Goal: Use online tool/utility: Utilize a website feature to perform a specific function

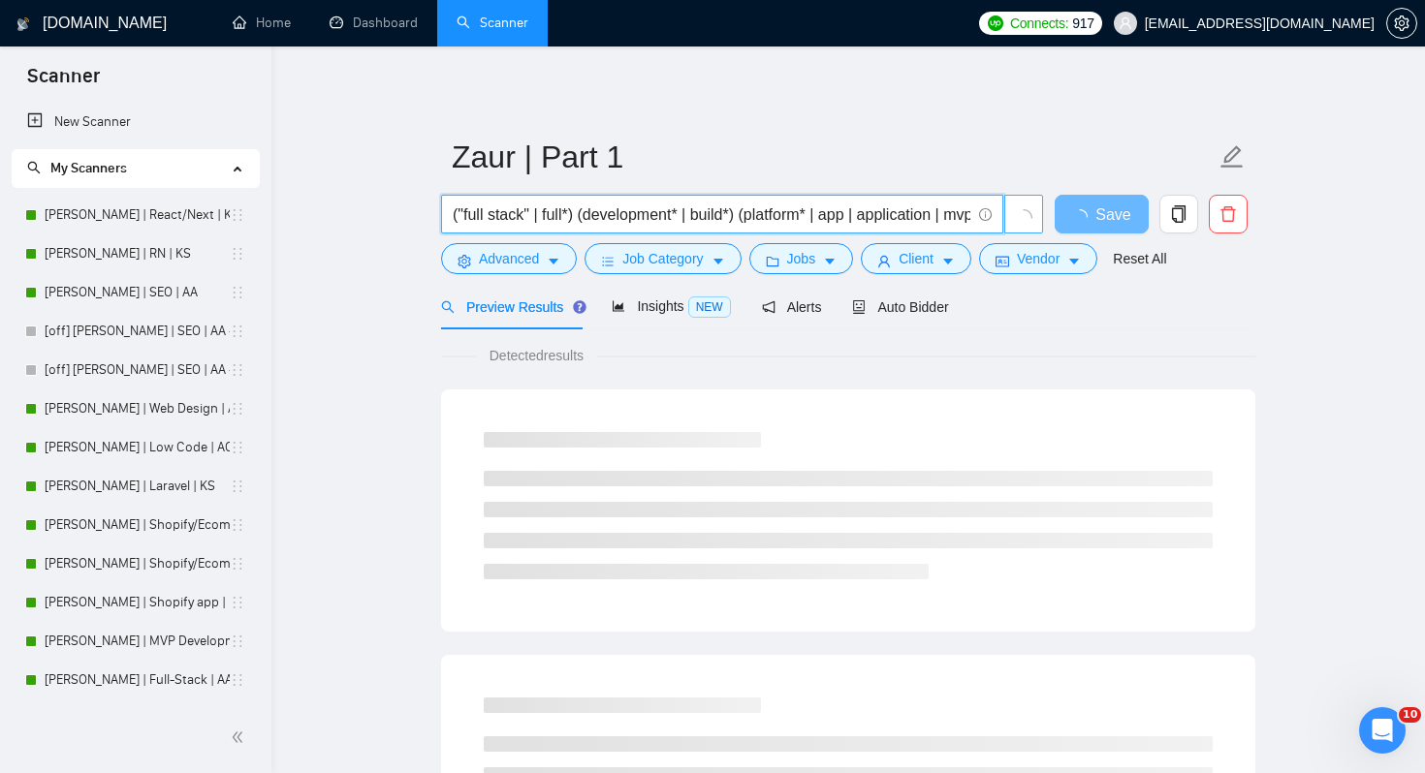
scroll to position [0, 139]
drag, startPoint x: 640, startPoint y: 217, endPoint x: 1050, endPoint y: 214, distance: 410.0
click at [1050, 214] on div "("full stack" | full*) (development* | build*) (platform* | app | application |…" at bounding box center [844, 219] width 814 height 48
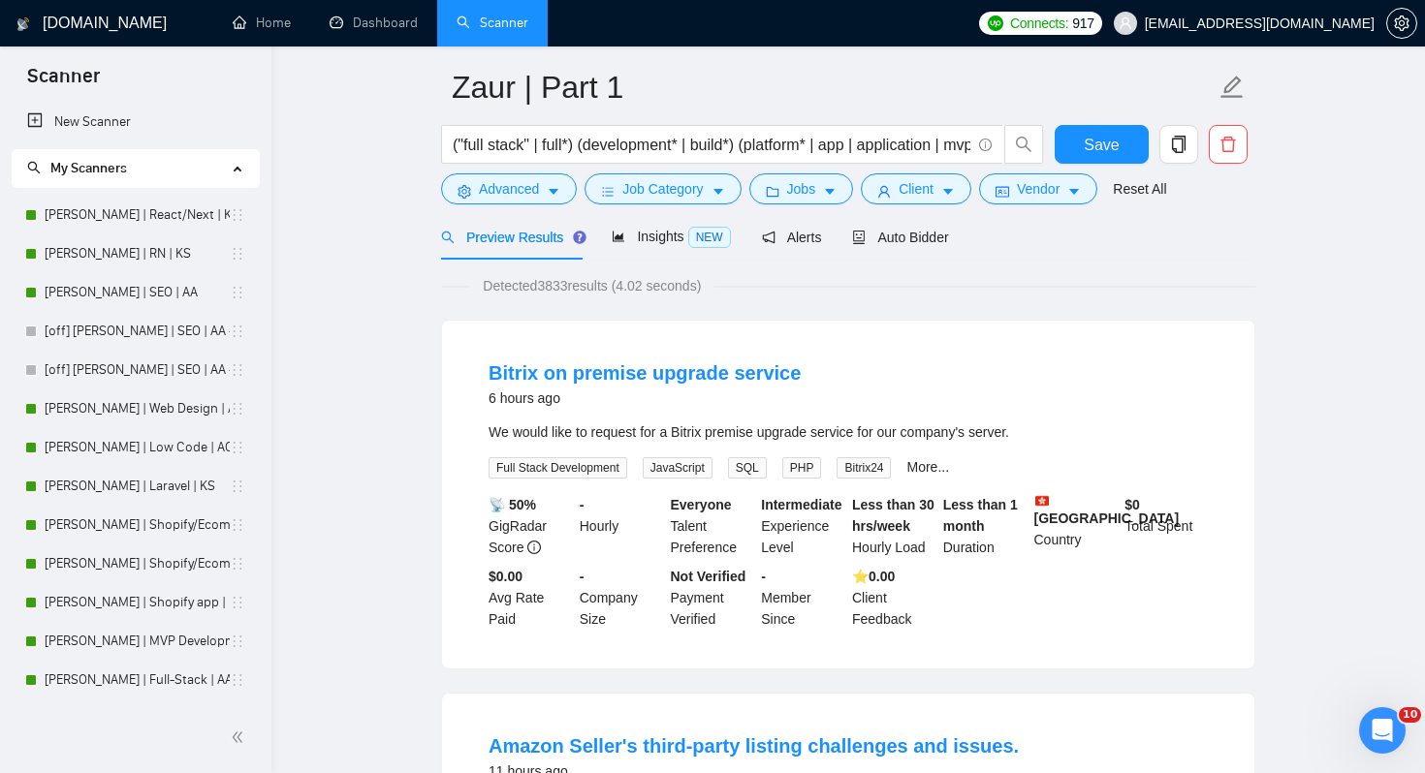
scroll to position [71, 0]
